Goal: Information Seeking & Learning: Learn about a topic

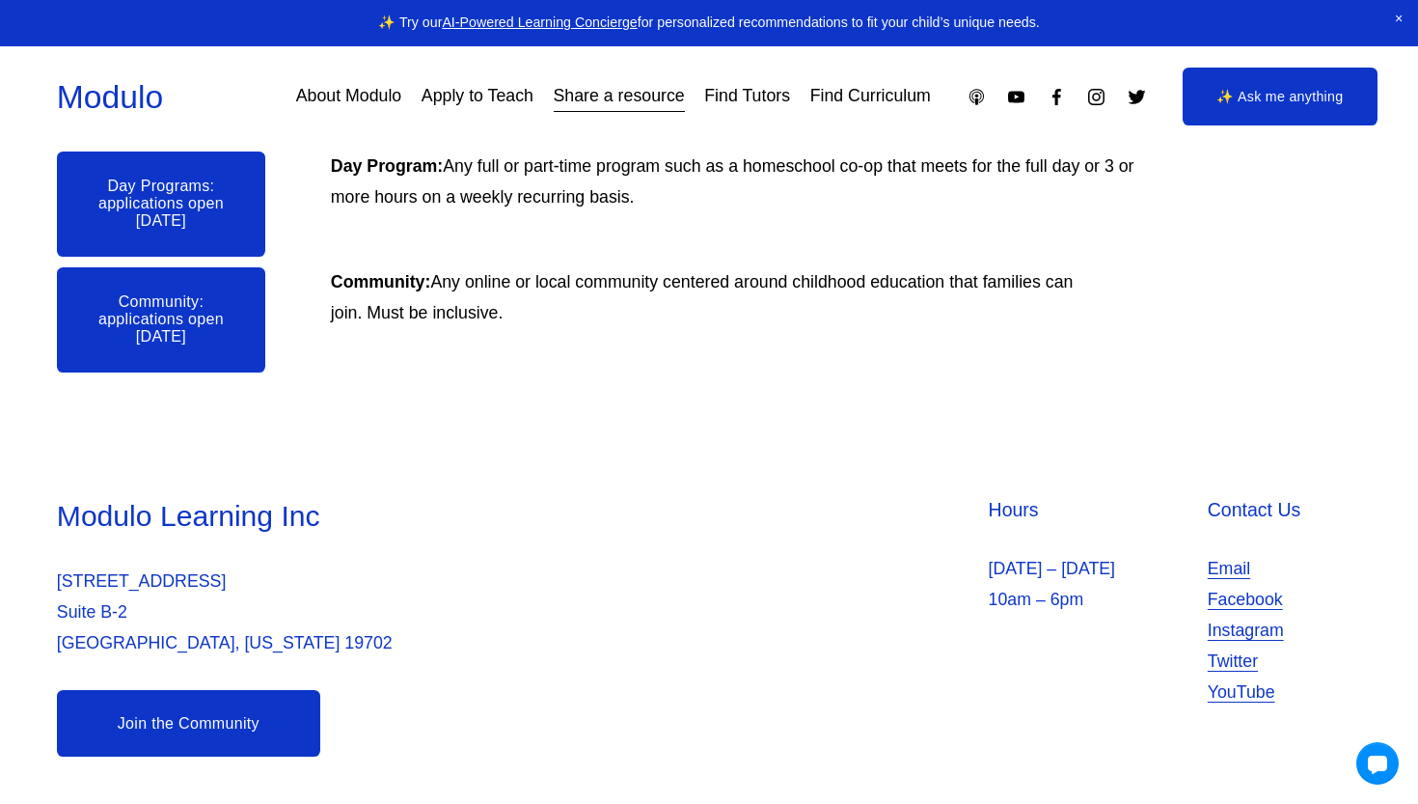
scroll to position [697, 0]
click at [347, 97] on link "About Modulo" at bounding box center [349, 97] width 106 height 35
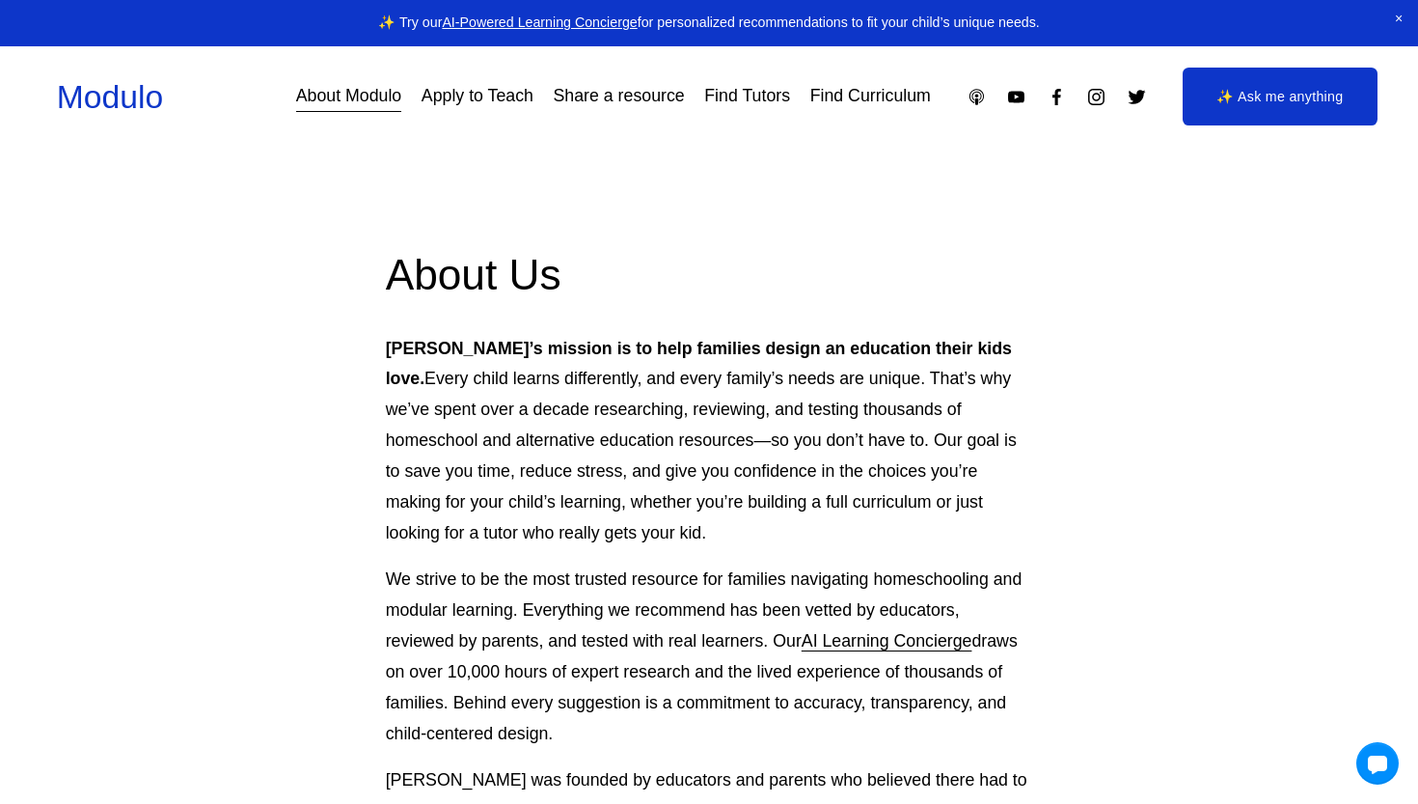
click at [896, 94] on link "Find Curriculum" at bounding box center [870, 97] width 121 height 35
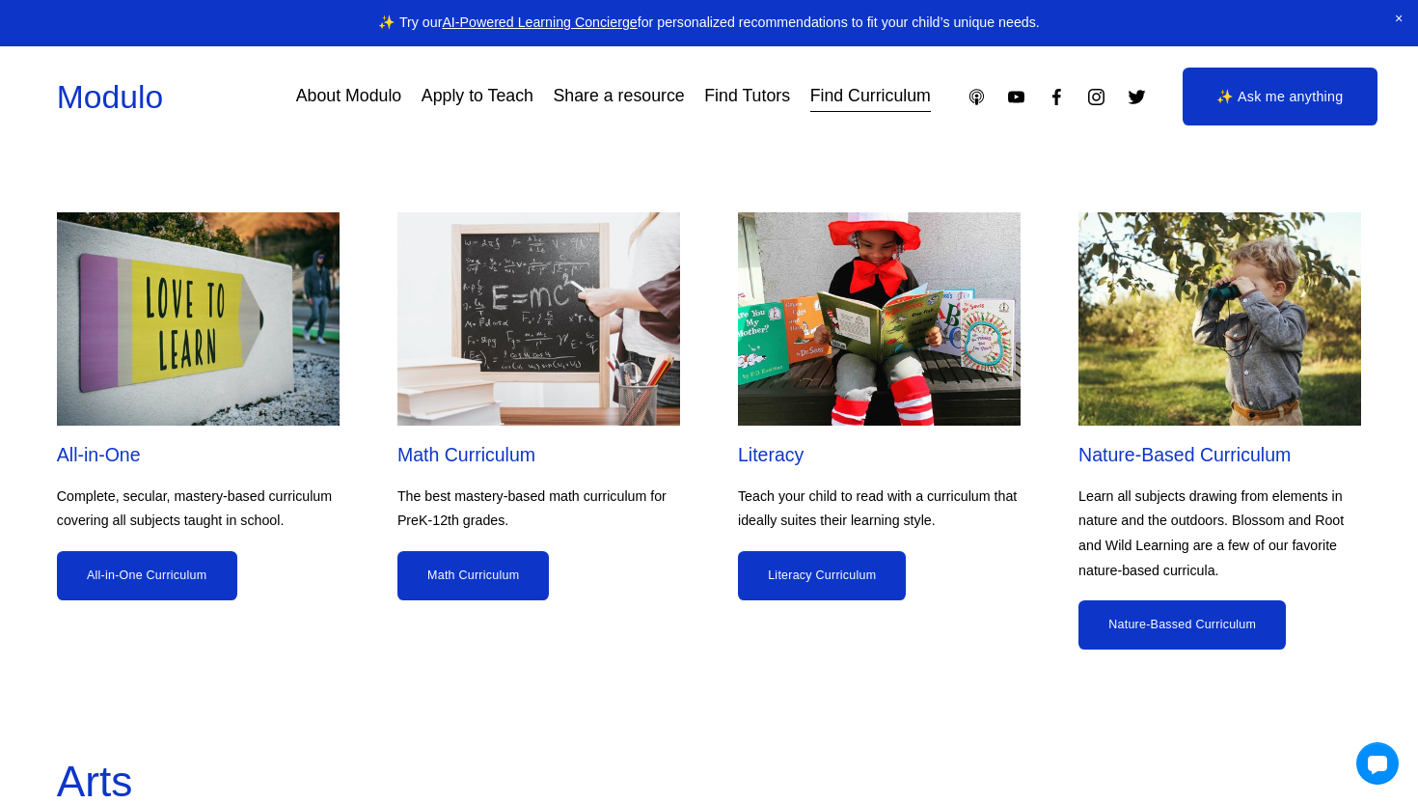
scroll to position [1682, 0]
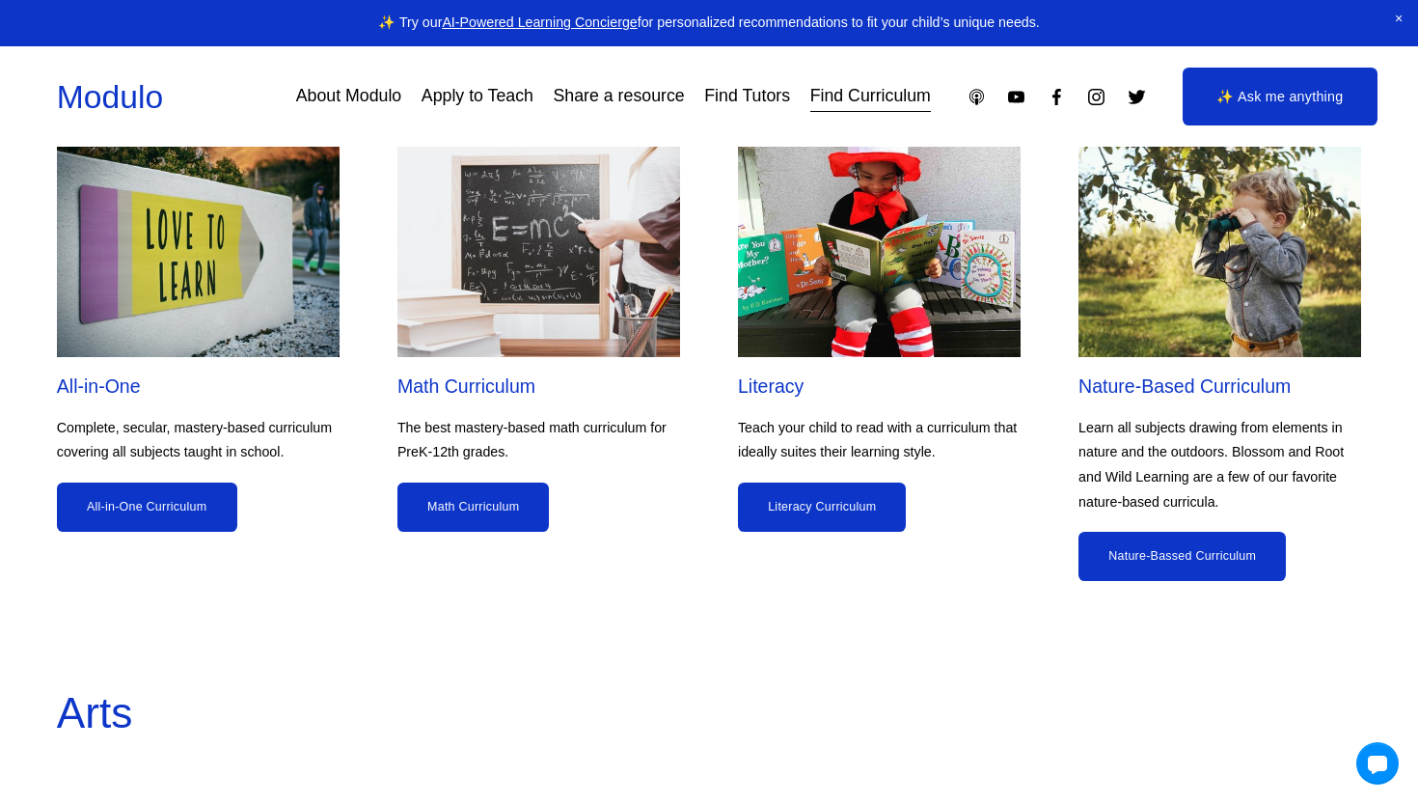
click at [488, 482] on link "Math Curriculum" at bounding box center [473, 506] width 152 height 49
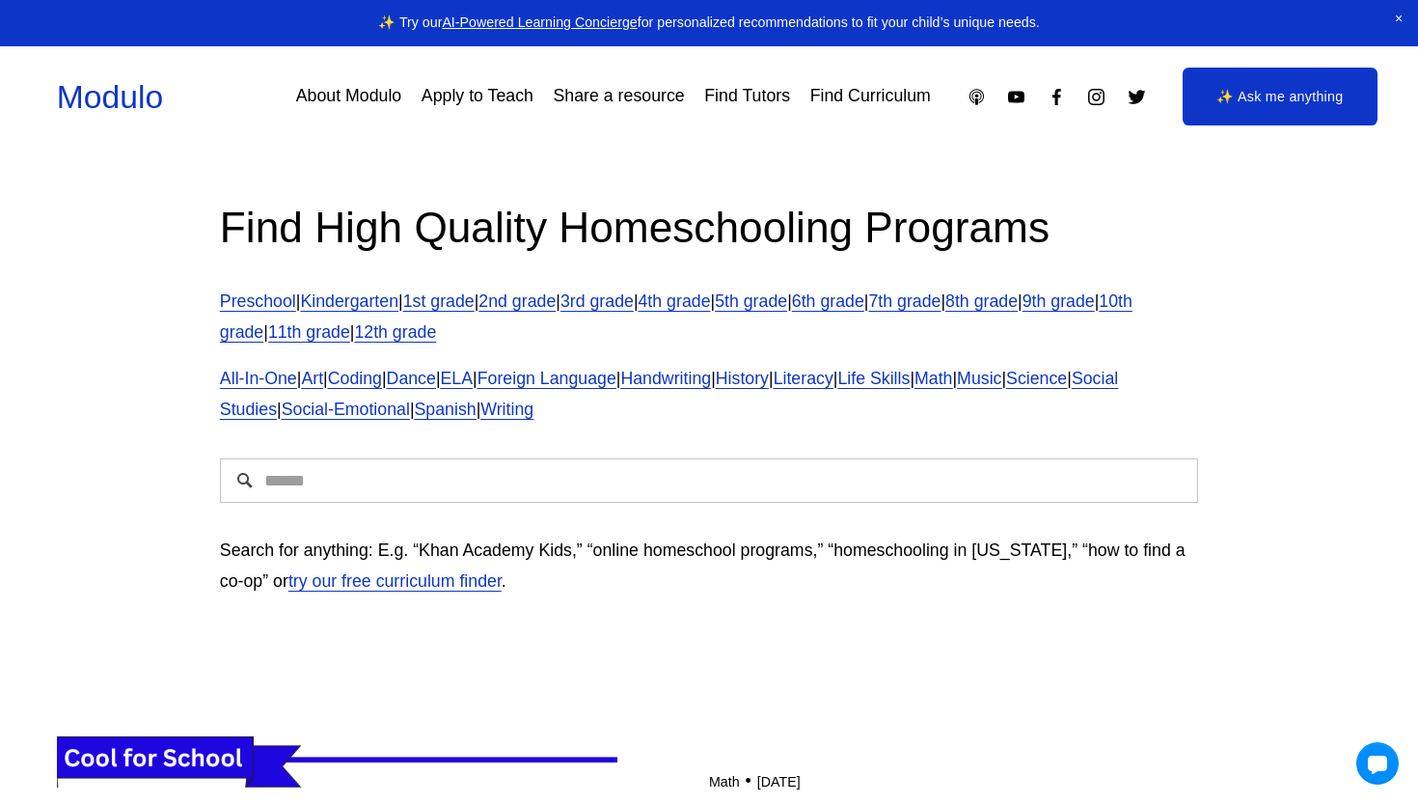
click at [575, 486] on input "Search" at bounding box center [709, 480] width 978 height 44
type input "******"
click at [384, 458] on input "******" at bounding box center [709, 480] width 978 height 44
click at [634, 296] on link "3rd grade" at bounding box center [596, 300] width 73 height 19
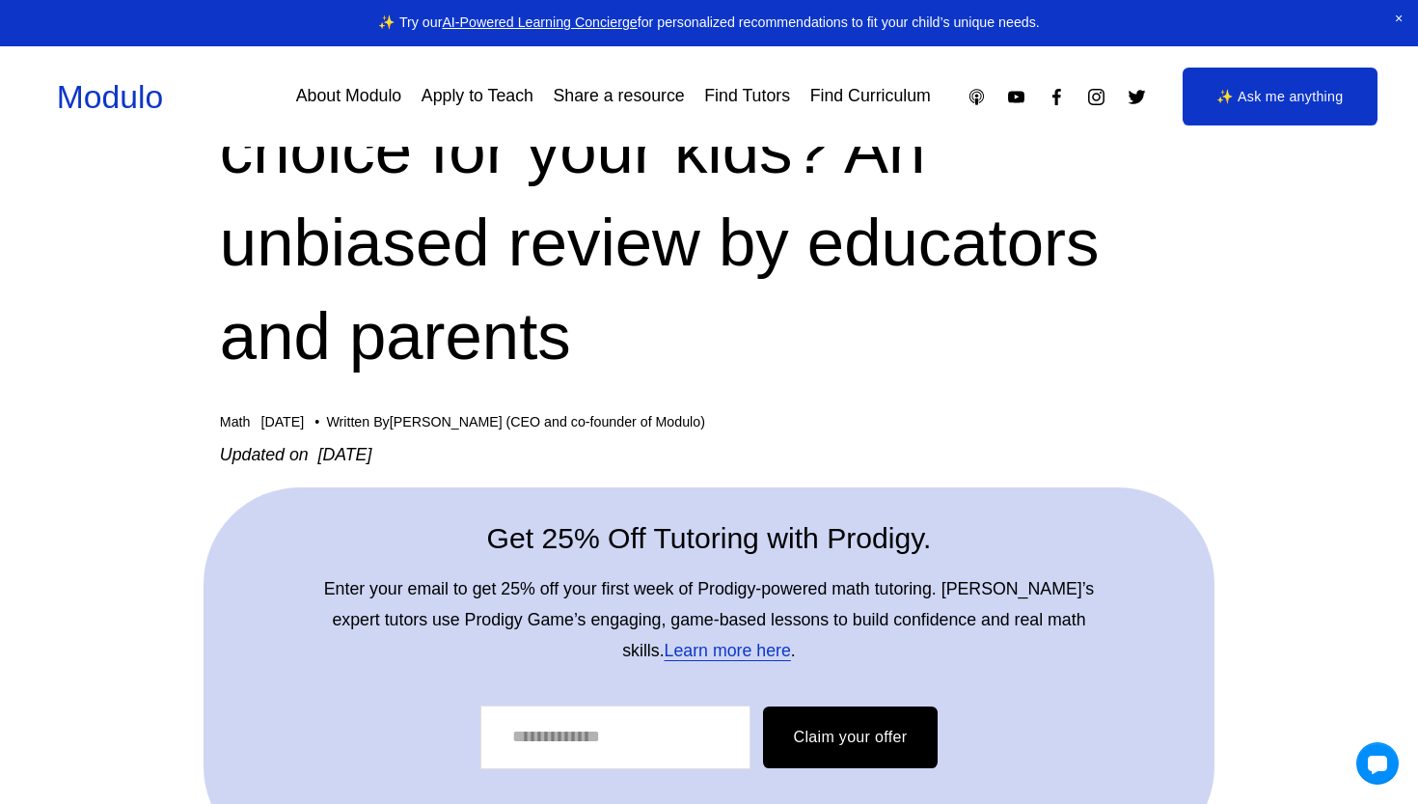
scroll to position [245, 0]
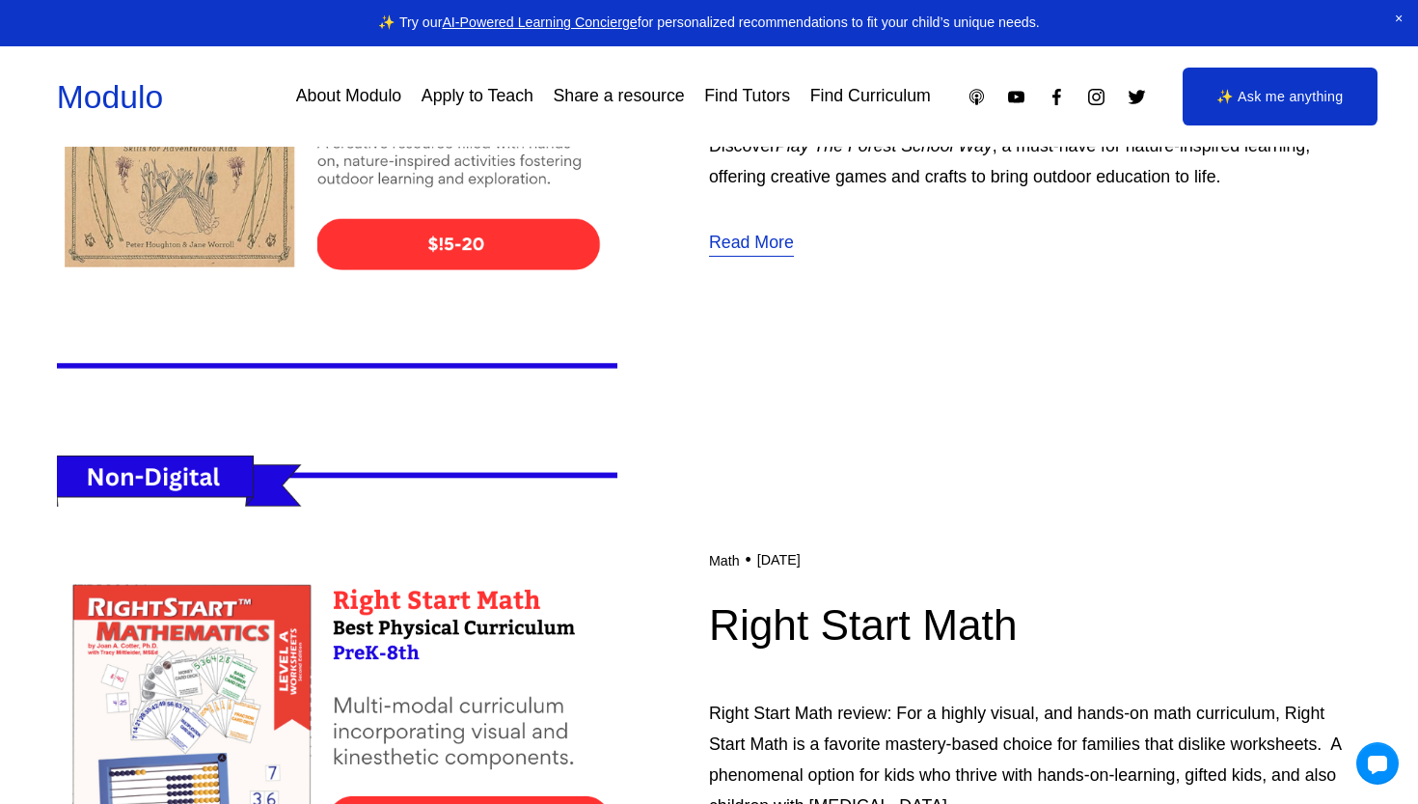
scroll to position [2393, 0]
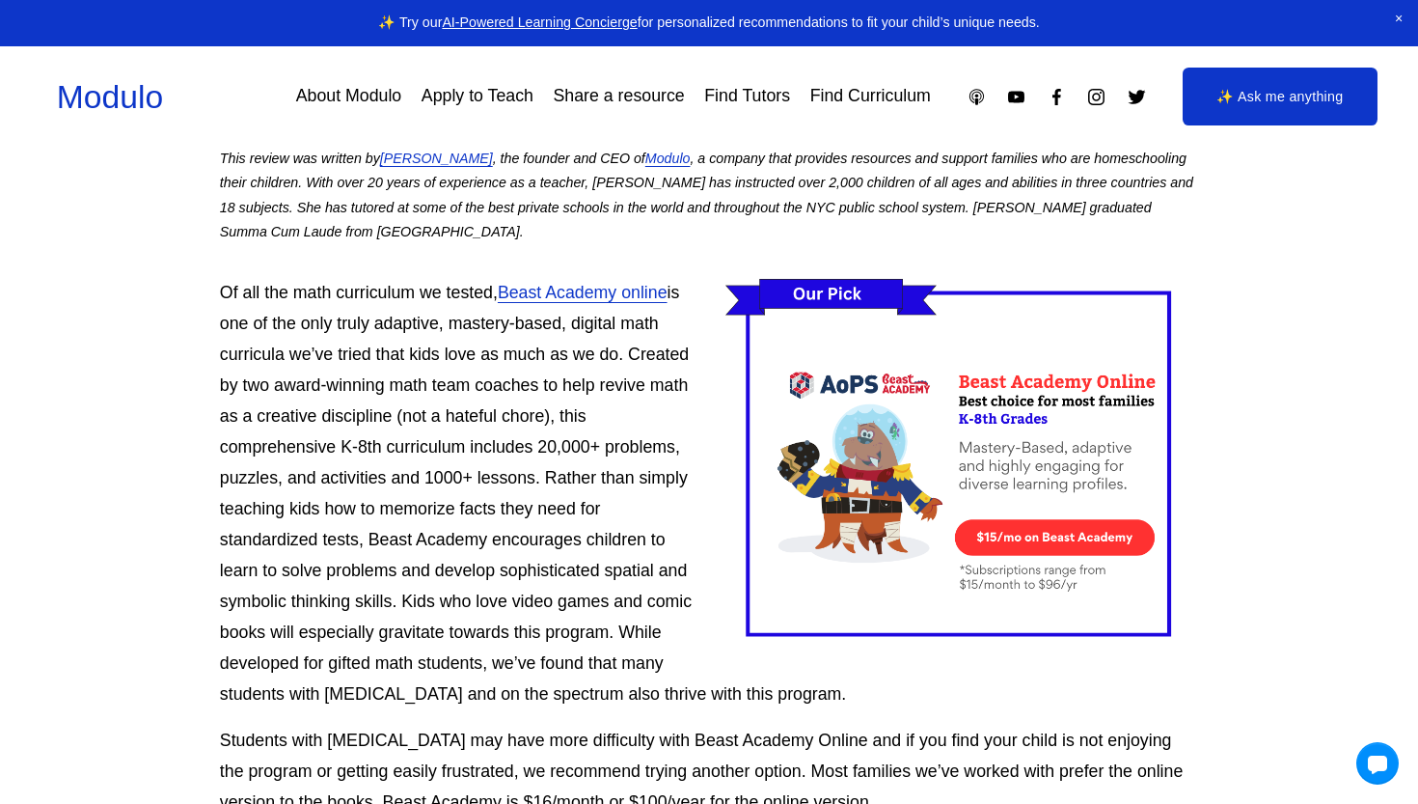
scroll to position [1232, 0]
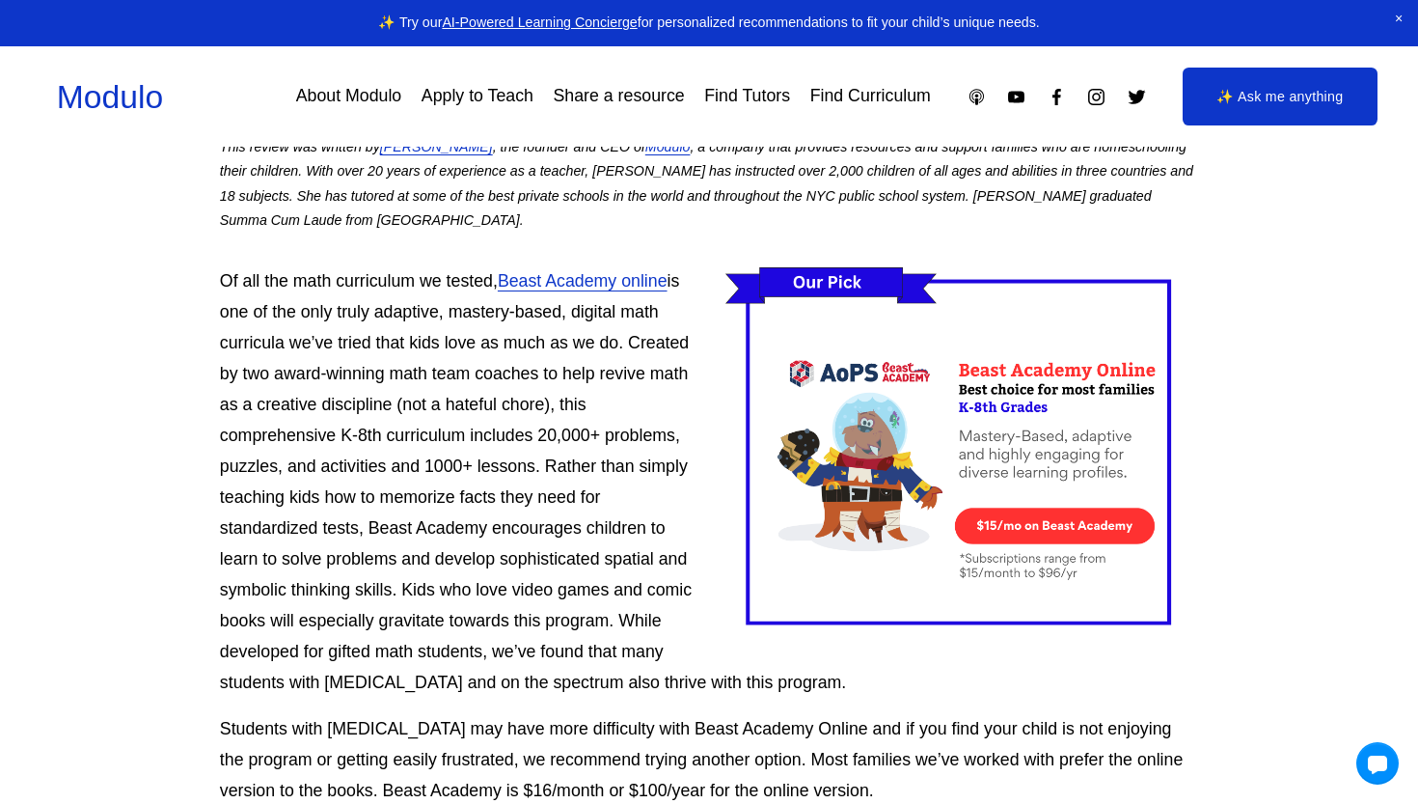
click at [999, 379] on div at bounding box center [961, 451] width 473 height 371
